Goal: Information Seeking & Learning: Learn about a topic

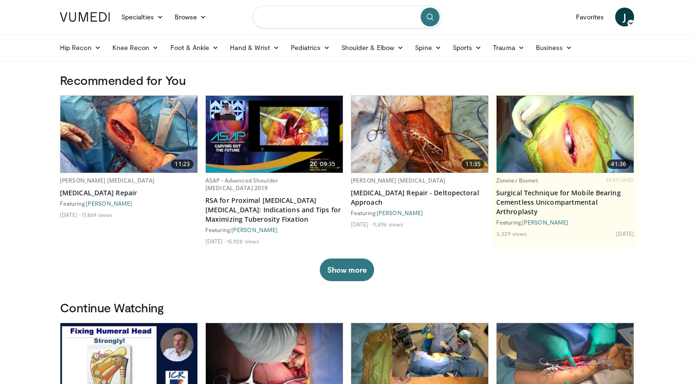
click at [354, 21] on input "Search topics, interventions" at bounding box center [347, 17] width 189 height 23
type input "**********"
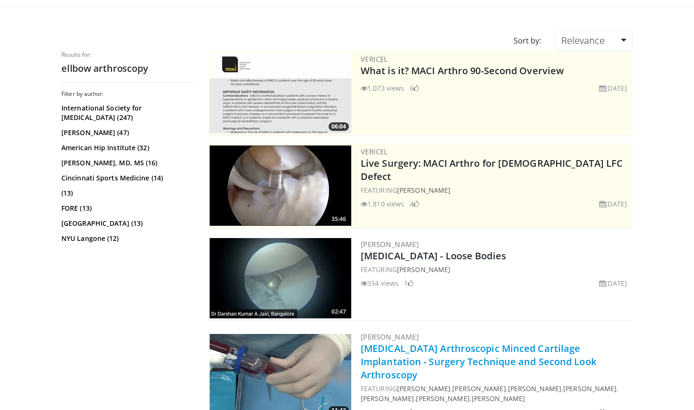
scroll to position [47, 0]
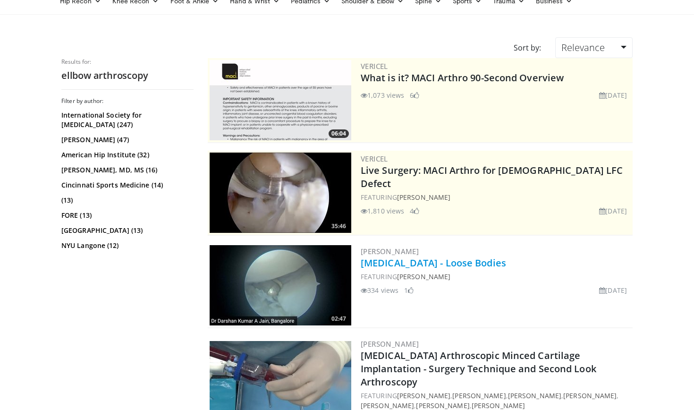
click at [387, 266] on link "[MEDICAL_DATA] - Loose Bodies" at bounding box center [433, 262] width 145 height 13
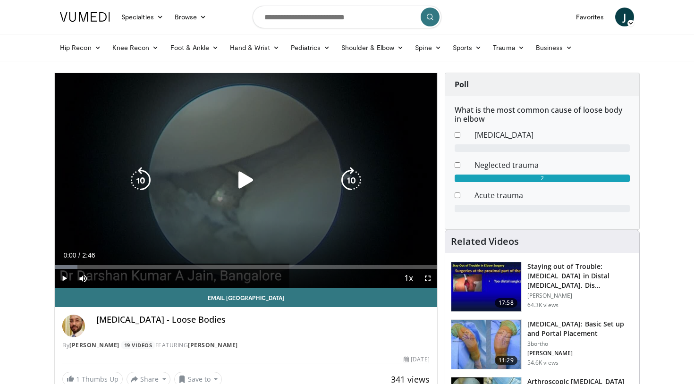
click at [247, 181] on icon "Video Player" at bounding box center [246, 180] width 26 height 26
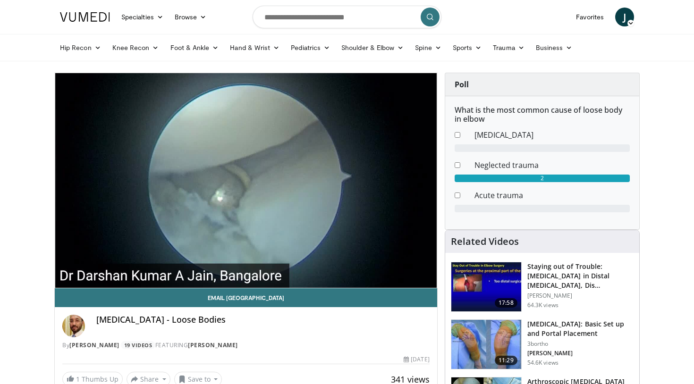
click at [478, 337] on img at bounding box center [487, 344] width 70 height 49
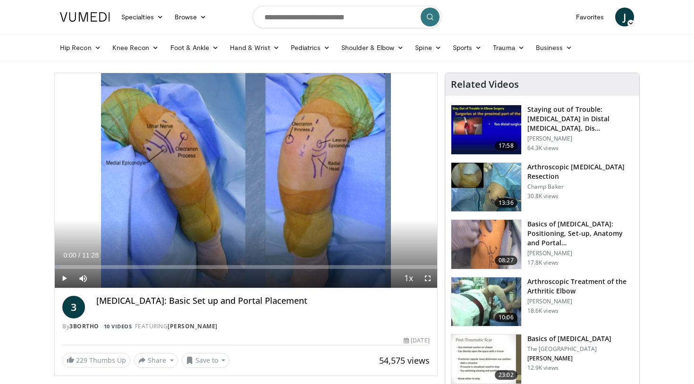
click at [430, 277] on span "Video Player" at bounding box center [427, 278] width 19 height 19
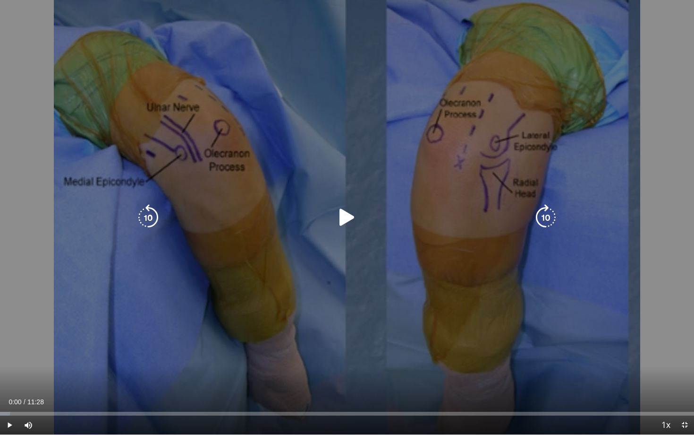
click at [338, 222] on icon "Video Player" at bounding box center [347, 217] width 26 height 26
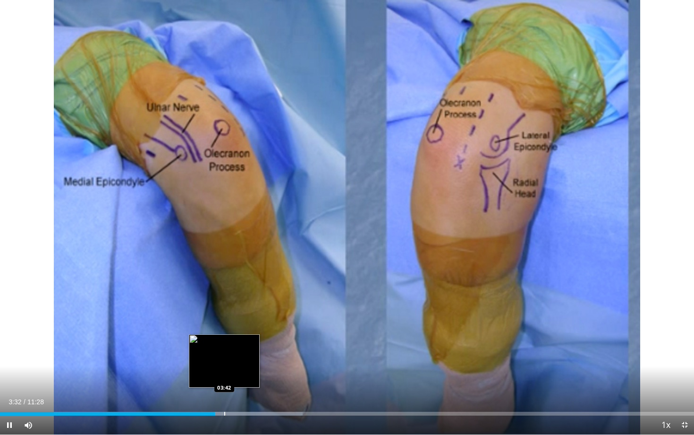
click at [224, 384] on div "Progress Bar" at bounding box center [224, 413] width 1 height 4
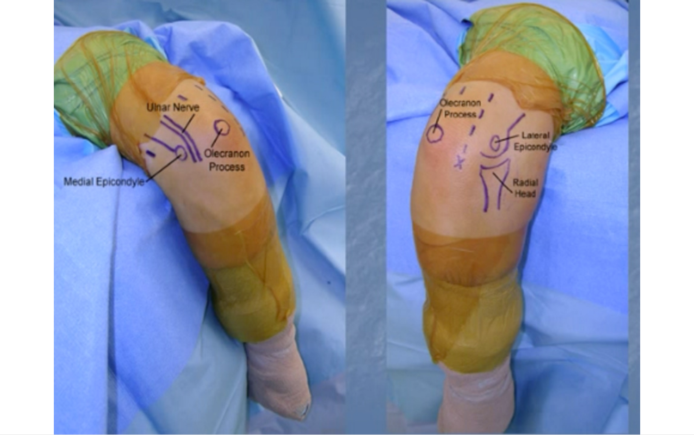
click at [230, 384] on div "10 seconds Tap to unmute" at bounding box center [347, 217] width 694 height 434
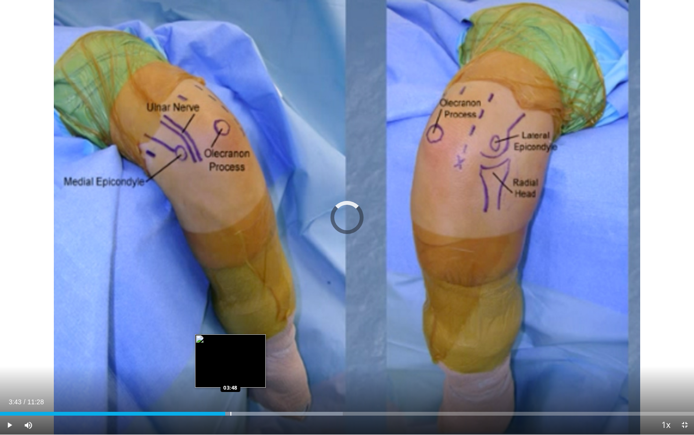
click at [230, 384] on div "Progress Bar" at bounding box center [230, 413] width 1 height 4
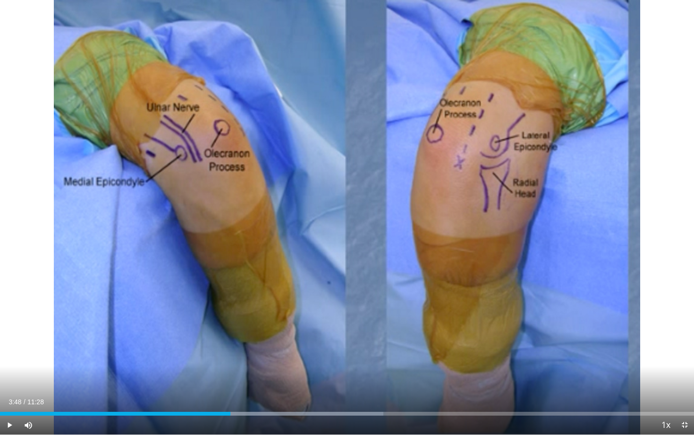
click at [15, 384] on span "Video Player" at bounding box center [9, 424] width 19 height 19
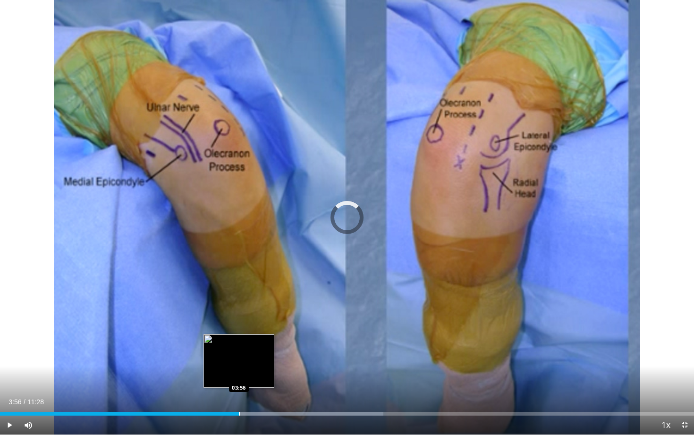
click at [239, 384] on div "Progress Bar" at bounding box center [239, 413] width 1 height 4
click at [236, 384] on div "Progress Bar" at bounding box center [236, 413] width 1 height 4
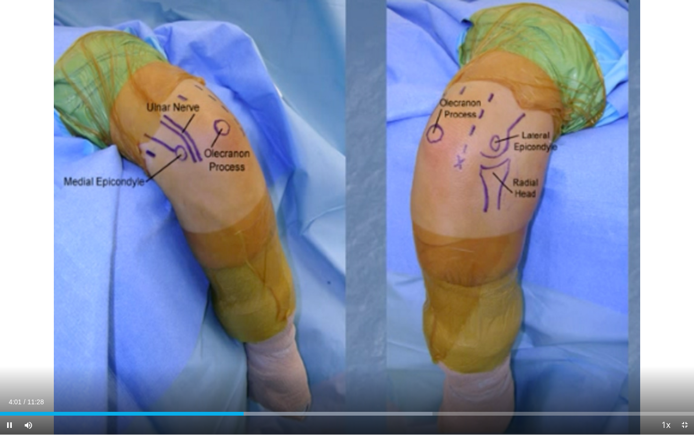
click at [8, 384] on span "Video Player" at bounding box center [9, 424] width 19 height 19
click at [9, 384] on span "Video Player" at bounding box center [9, 424] width 19 height 19
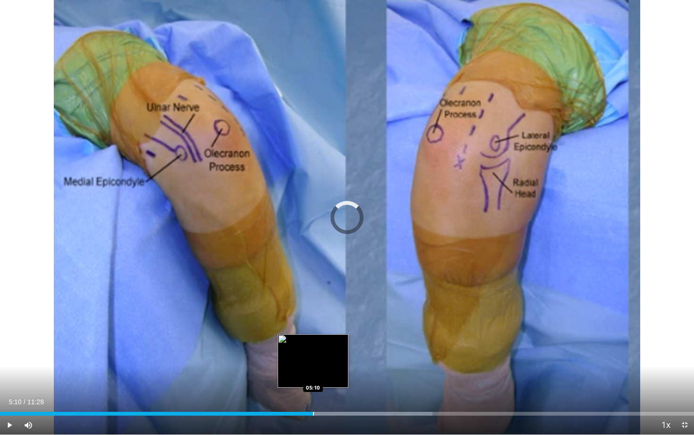
click at [313, 384] on div "Progress Bar" at bounding box center [313, 413] width 1 height 4
click at [330, 384] on div "Progress Bar" at bounding box center [330, 413] width 1 height 4
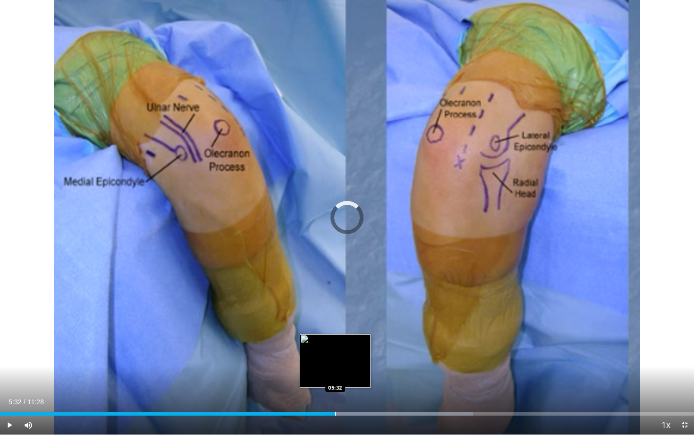
click at [335, 384] on div "Progress Bar" at bounding box center [335, 413] width 1 height 4
click at [344, 384] on div "Progress Bar" at bounding box center [344, 413] width 1 height 4
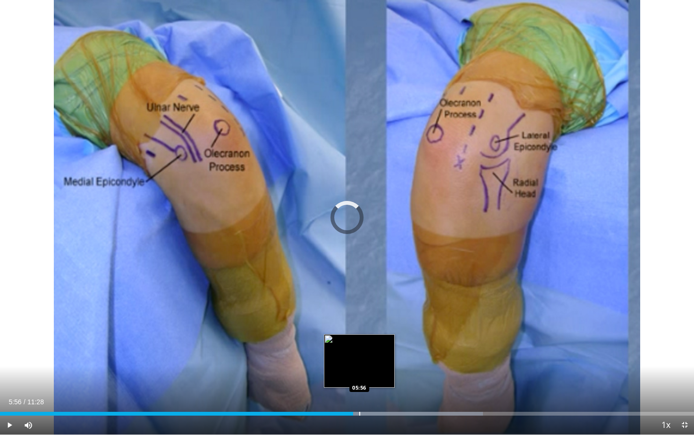
click at [359, 384] on div "Progress Bar" at bounding box center [359, 413] width 1 height 4
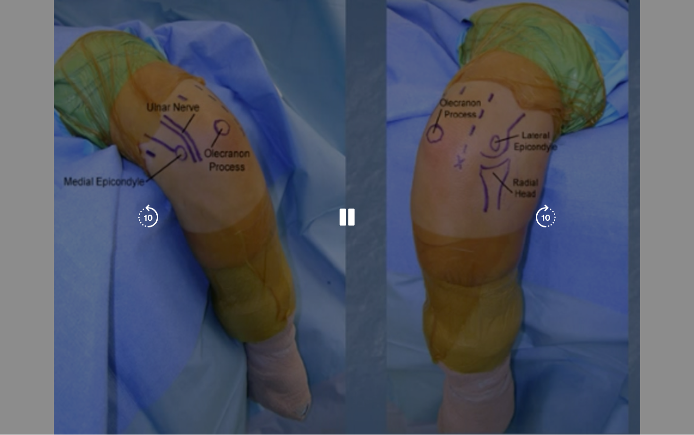
click at [369, 384] on div "10 seconds Tap to unmute" at bounding box center [347, 217] width 694 height 434
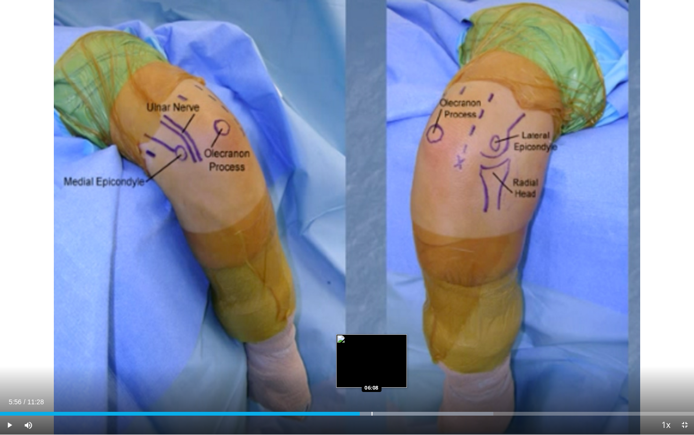
click at [372, 384] on div "Progress Bar" at bounding box center [372, 413] width 1 height 4
click at [379, 384] on div "Progress Bar" at bounding box center [379, 413] width 1 height 4
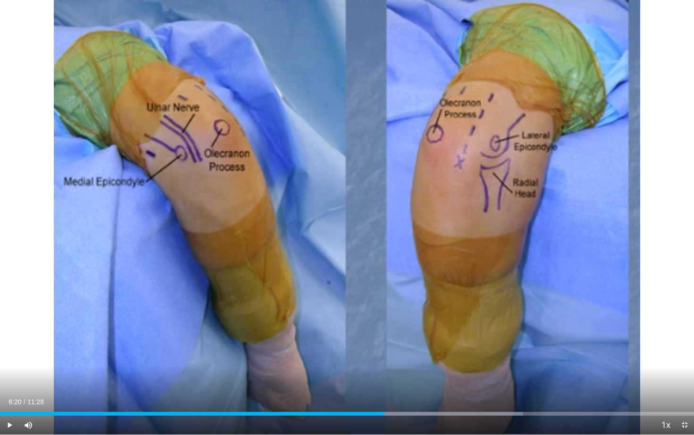
click at [384, 384] on div "Progress Bar" at bounding box center [384, 413] width 1 height 4
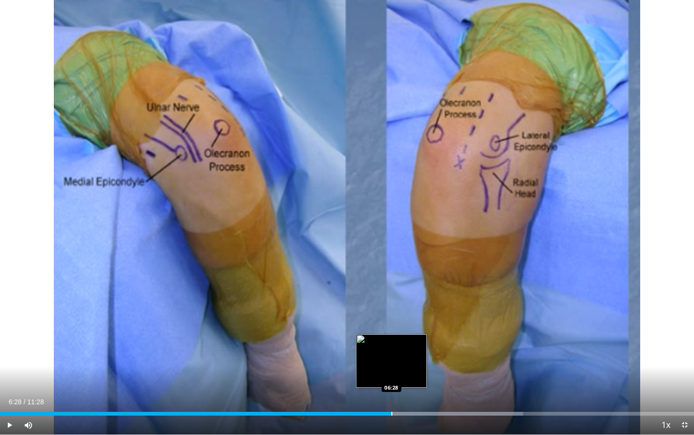
click at [392, 384] on div "Progress Bar" at bounding box center [392, 413] width 1 height 4
click at [400, 384] on div "Progress Bar" at bounding box center [400, 413] width 1 height 4
click at [412, 384] on div "Progress Bar" at bounding box center [412, 413] width 1 height 4
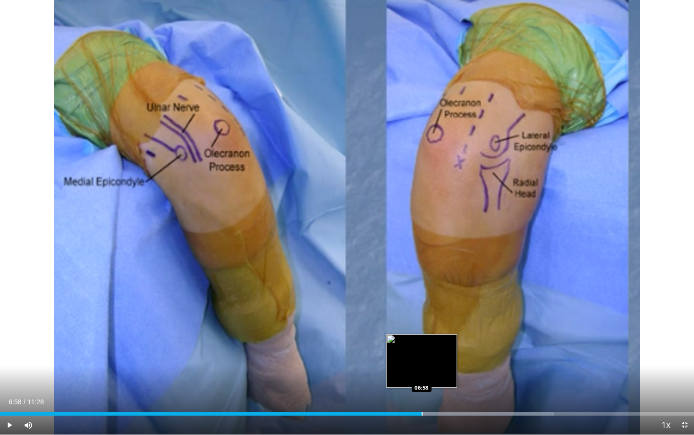
click at [422, 384] on div "Progress Bar" at bounding box center [422, 413] width 1 height 4
click at [429, 384] on div "Progress Bar" at bounding box center [429, 413] width 1 height 4
click at [440, 384] on div "Progress Bar" at bounding box center [440, 413] width 1 height 4
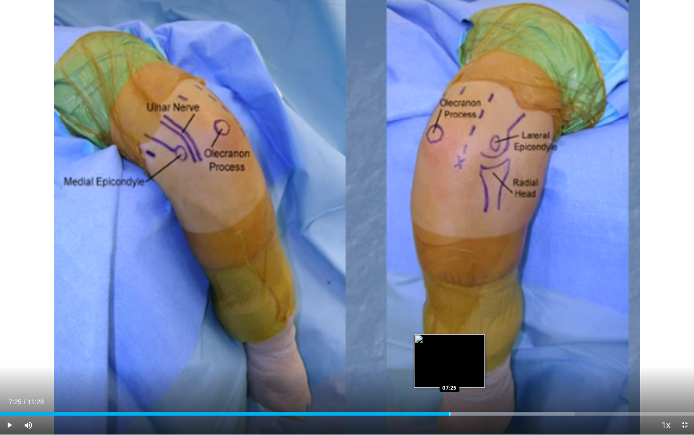
click at [450, 384] on div "Progress Bar" at bounding box center [450, 413] width 1 height 4
click at [458, 384] on div "Progress Bar" at bounding box center [458, 413] width 1 height 4
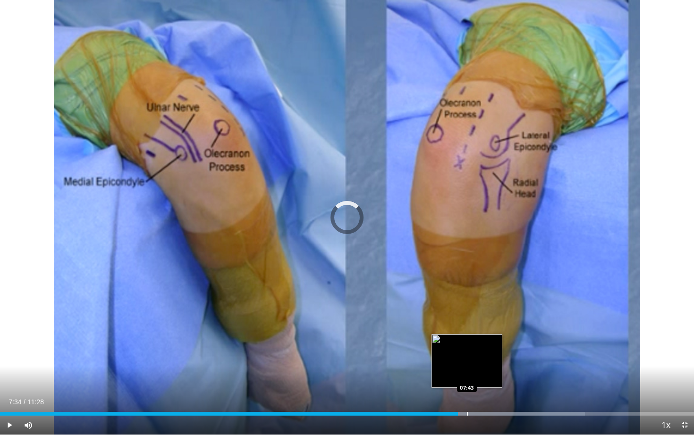
click at [467, 384] on div "Progress Bar" at bounding box center [467, 413] width 1 height 4
click at [452, 384] on div "Progress Bar" at bounding box center [452, 413] width 1 height 4
click at [464, 384] on div "Progress Bar" at bounding box center [464, 413] width 1 height 4
click at [472, 384] on div "Progress Bar" at bounding box center [472, 413] width 1 height 4
click at [481, 384] on div "Progress Bar" at bounding box center [481, 413] width 1 height 4
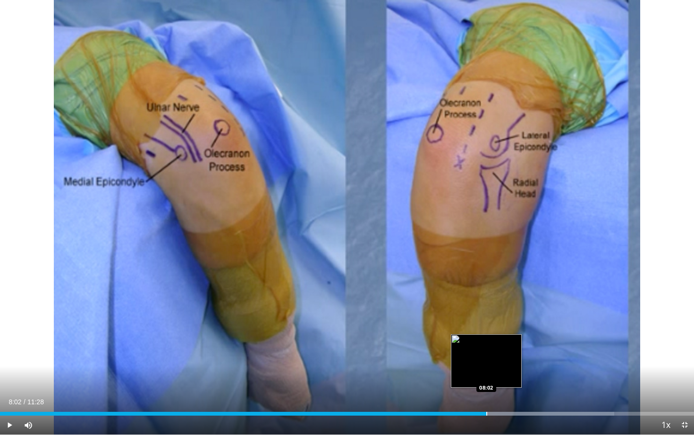
click at [486, 384] on div "Progress Bar" at bounding box center [486, 413] width 1 height 4
click at [494, 384] on div "Progress Bar" at bounding box center [494, 413] width 1 height 4
click at [503, 384] on div "Progress Bar" at bounding box center [503, 413] width 1 height 4
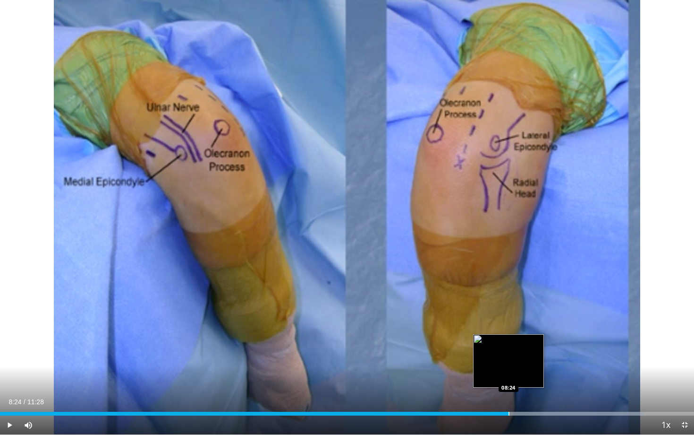
click at [509, 384] on div "Progress Bar" at bounding box center [509, 413] width 1 height 4
click at [516, 384] on div "Progress Bar" at bounding box center [516, 413] width 1 height 4
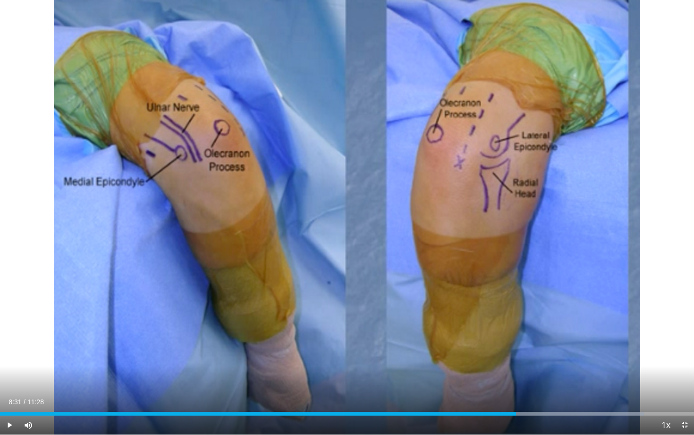
click at [12, 384] on span "Video Player" at bounding box center [9, 424] width 19 height 19
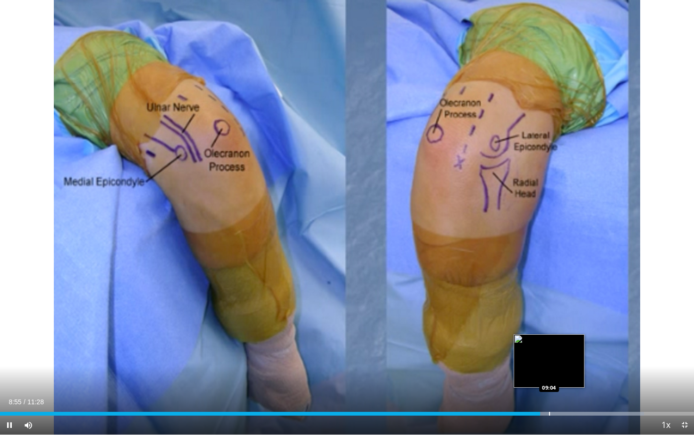
click at [549, 384] on div "Progress Bar" at bounding box center [549, 413] width 1 height 4
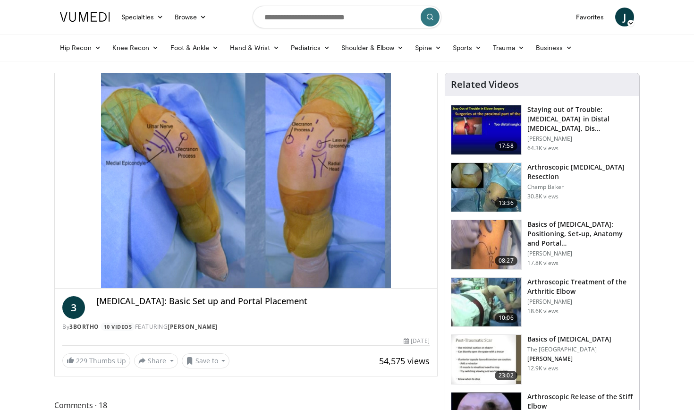
click at [484, 237] on img at bounding box center [487, 244] width 70 height 49
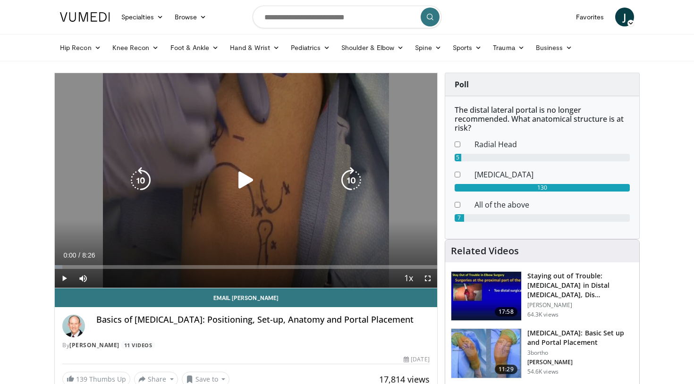
click at [243, 184] on icon "Video Player" at bounding box center [246, 180] width 26 height 26
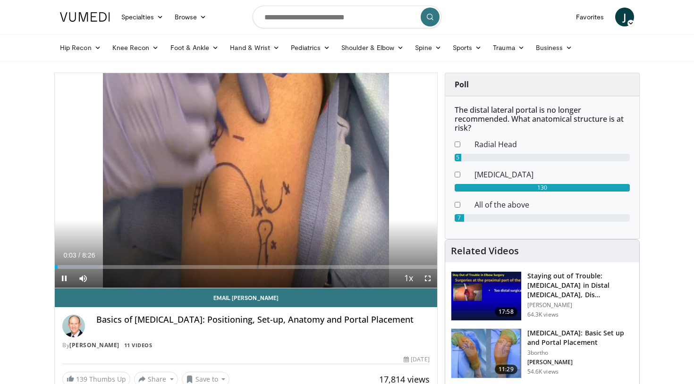
click at [427, 279] on span "Video Player" at bounding box center [427, 278] width 19 height 19
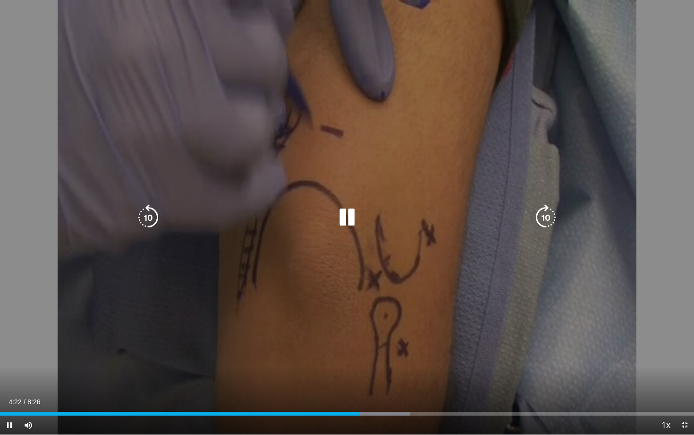
click at [348, 216] on icon "Video Player" at bounding box center [347, 217] width 26 height 26
